Goal: Task Accomplishment & Management: Complete application form

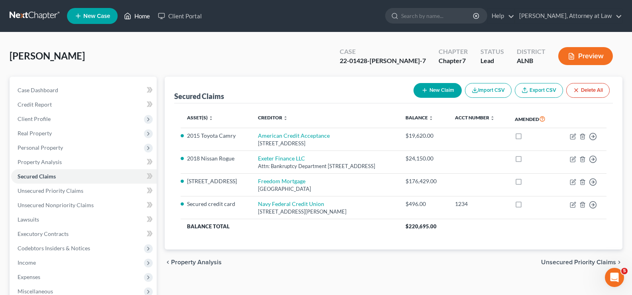
click at [145, 16] on link "Home" at bounding box center [137, 16] width 34 height 14
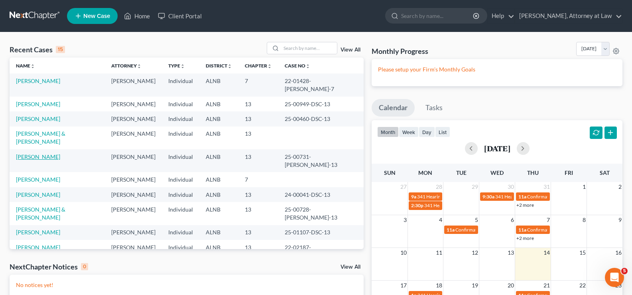
click at [48, 153] on link "[PERSON_NAME]" at bounding box center [38, 156] width 44 height 7
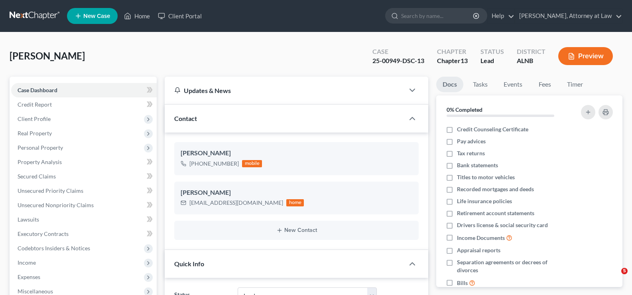
select select "10"
click at [142, 20] on link "Home" at bounding box center [137, 16] width 34 height 14
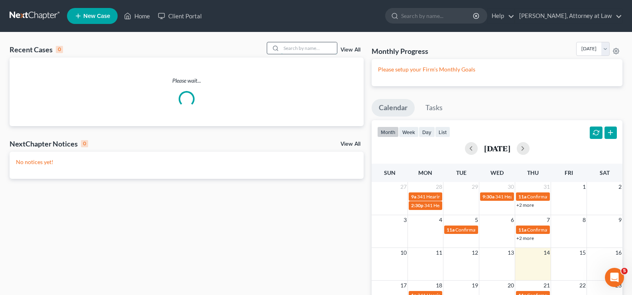
click at [293, 47] on input "search" at bounding box center [309, 48] width 56 height 12
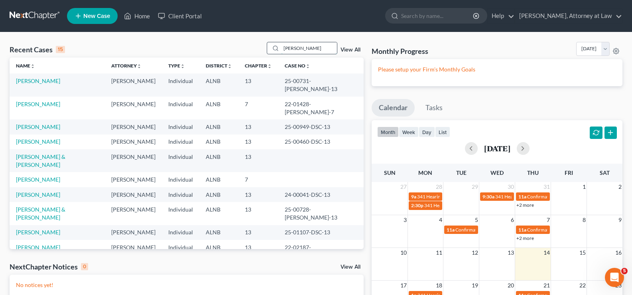
type input "lindsay"
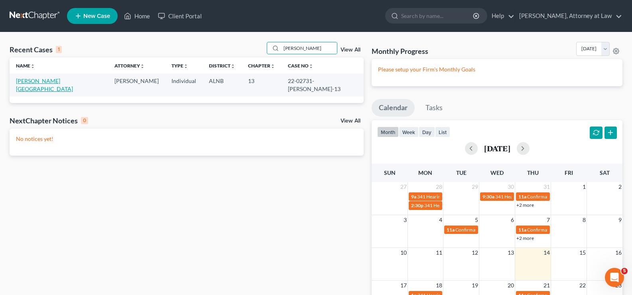
click at [37, 80] on link "Lindsay, Glenda" at bounding box center [44, 84] width 57 height 15
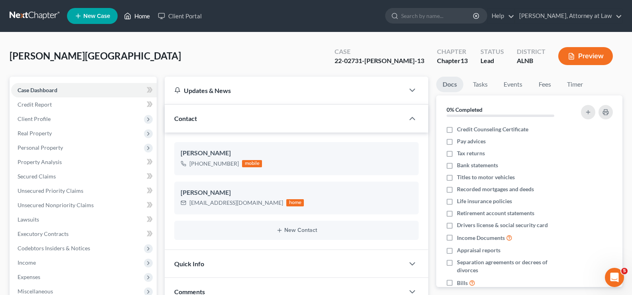
drag, startPoint x: 144, startPoint y: 18, endPoint x: 440, endPoint y: 109, distance: 310.4
click at [144, 19] on link "Home" at bounding box center [137, 16] width 34 height 14
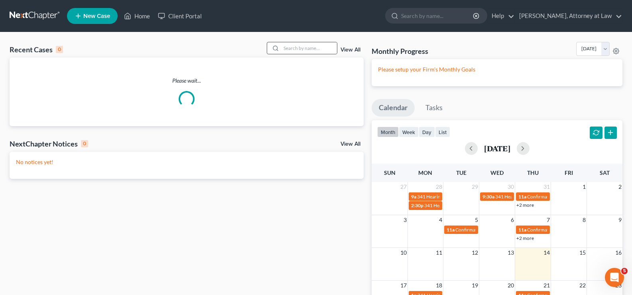
click at [302, 42] on div at bounding box center [302, 48] width 71 height 12
click at [300, 45] on input "search" at bounding box center [309, 48] width 56 height 12
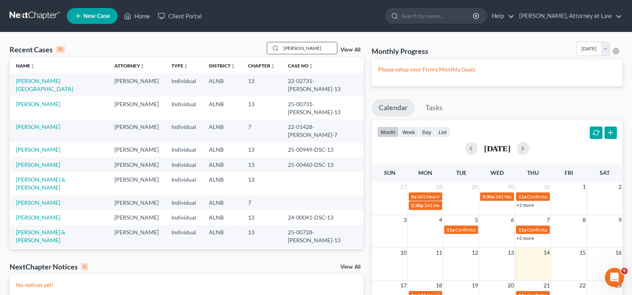
type input "jackson"
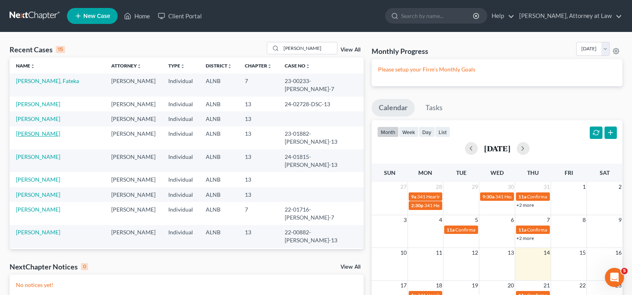
click at [51, 130] on link "Jackson, Veronica" at bounding box center [38, 133] width 44 height 7
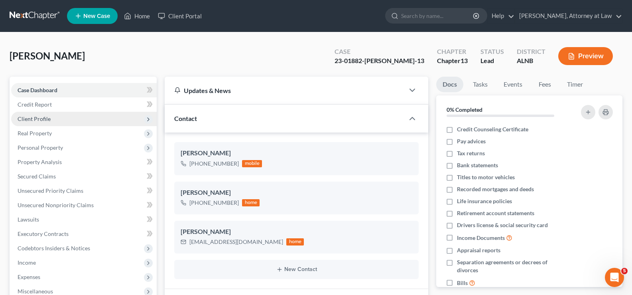
click at [33, 120] on span "Client Profile" at bounding box center [34, 118] width 33 height 7
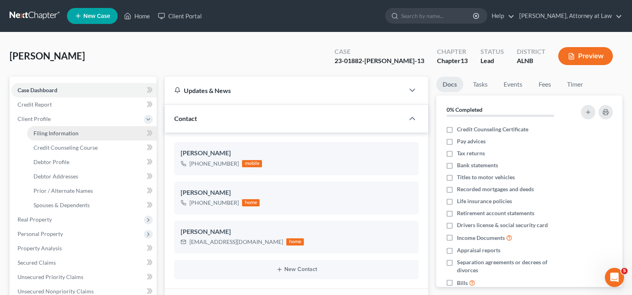
click at [45, 134] on span "Filing Information" at bounding box center [55, 133] width 45 height 7
select select "1"
select select "0"
select select "3"
select select "0"
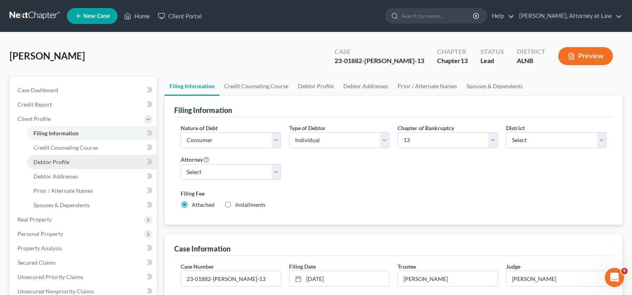
click at [57, 163] on span "Debtor Profile" at bounding box center [51, 161] width 36 height 7
select select "0"
select select "1"
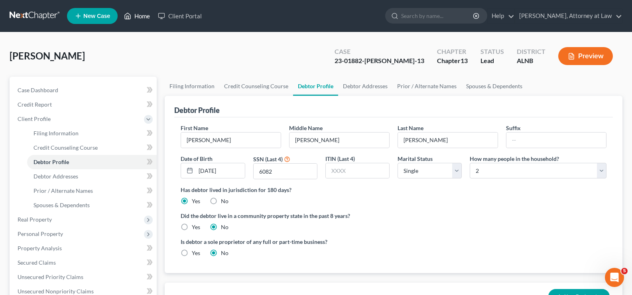
click at [140, 16] on link "Home" at bounding box center [137, 16] width 34 height 14
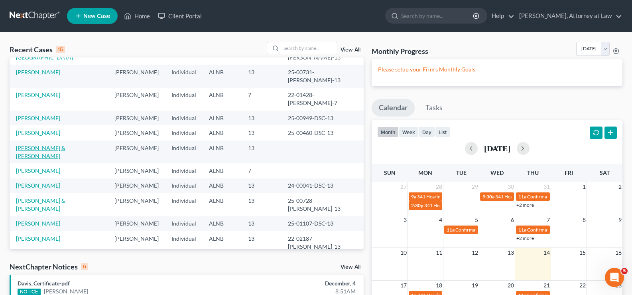
scroll to position [15, 0]
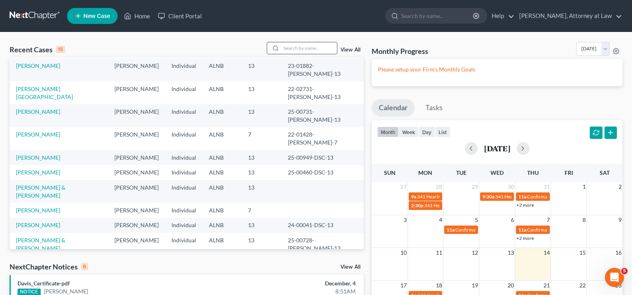
click at [297, 49] on input "search" at bounding box center [309, 48] width 56 height 12
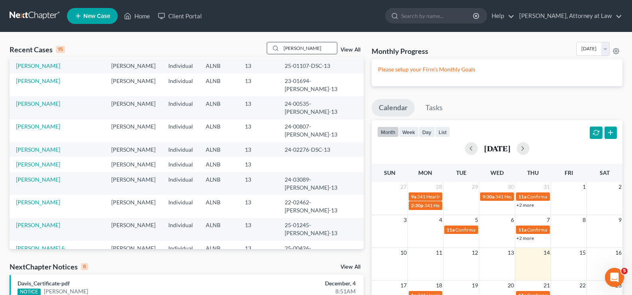
type input "williams"
